Goal: Transaction & Acquisition: Purchase product/service

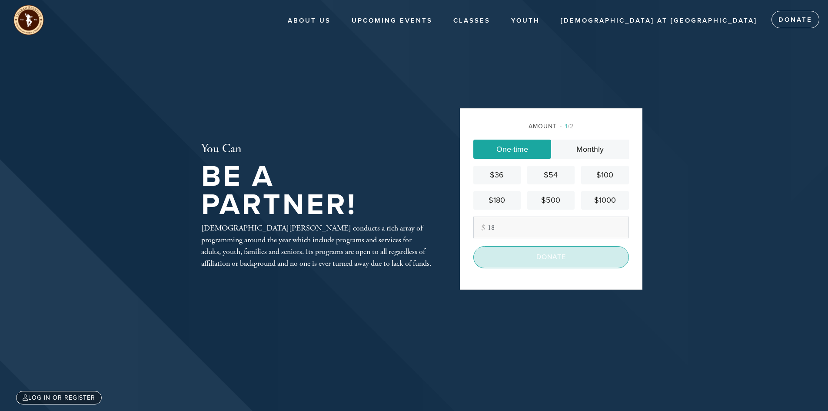
type input "18"
click at [544, 255] on input "Donate" at bounding box center [551, 257] width 156 height 22
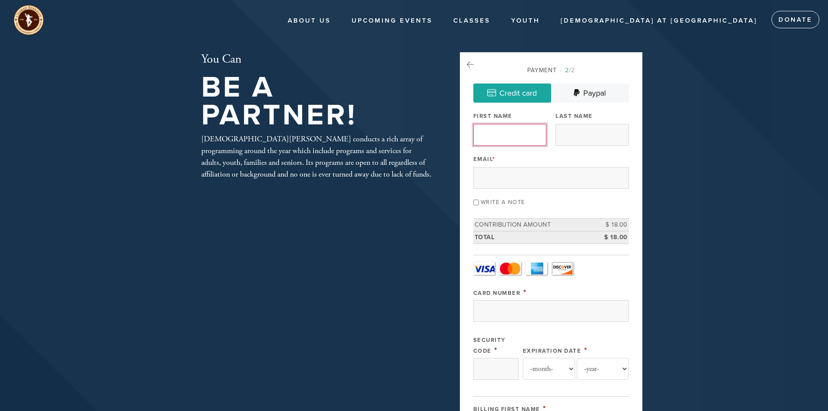
click at [526, 131] on input "First Name" at bounding box center [509, 135] width 73 height 22
click at [592, 85] on link "Paypal" at bounding box center [590, 92] width 78 height 19
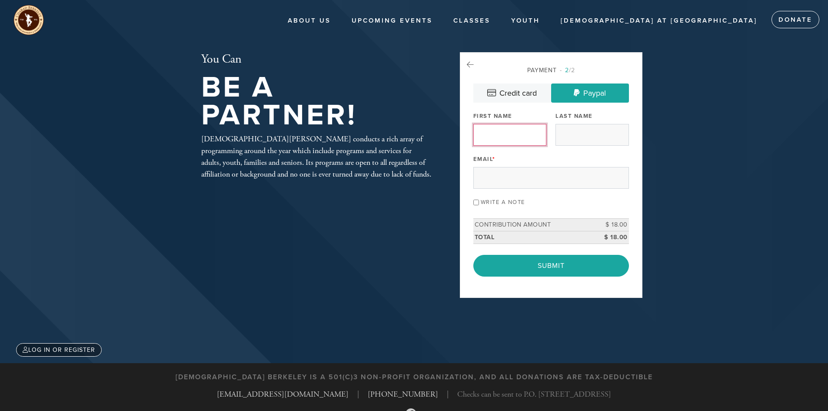
click at [519, 140] on input "First Name" at bounding box center [509, 135] width 73 height 22
type input "Tim"
type input "Chan"
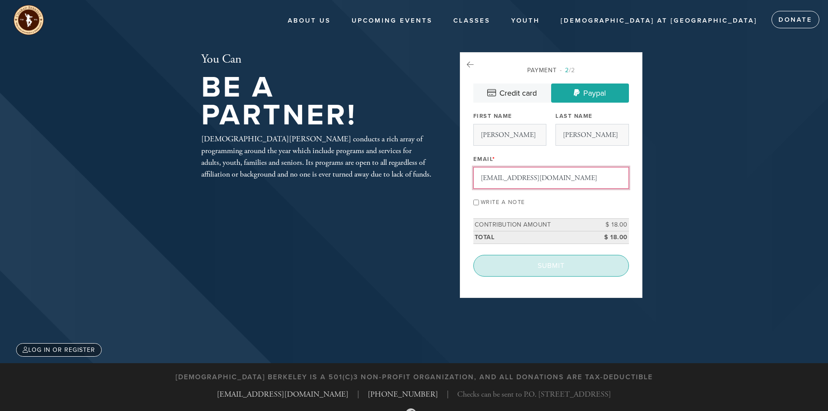
type input "t3kc@yahoo.com"
click at [536, 262] on input "Submit" at bounding box center [551, 266] width 156 height 22
